Goal: Navigation & Orientation: Understand site structure

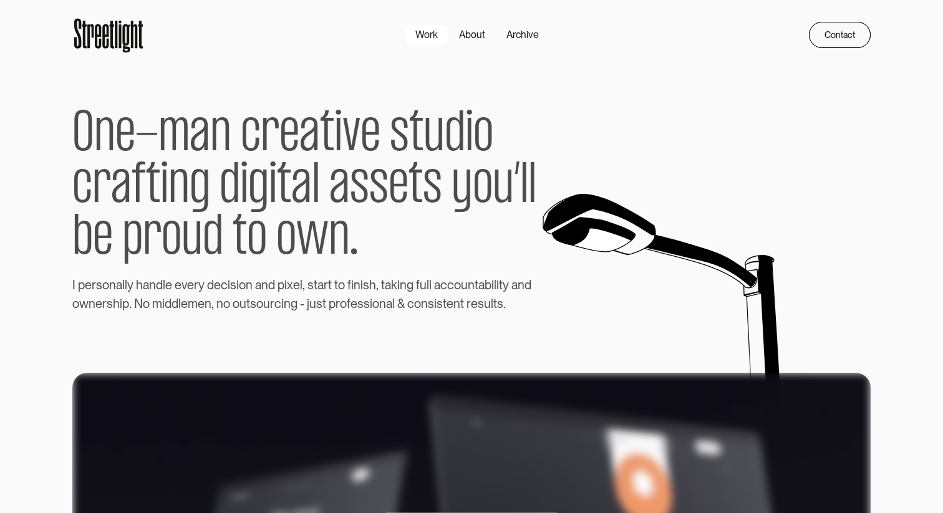
click at [430, 29] on div "Work" at bounding box center [426, 34] width 22 height 15
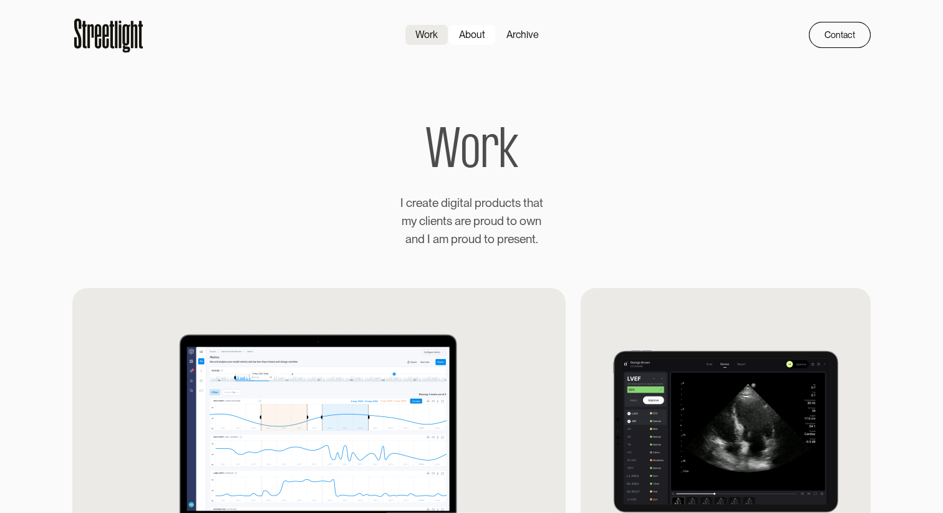
click at [475, 32] on div "About" at bounding box center [472, 34] width 26 height 15
